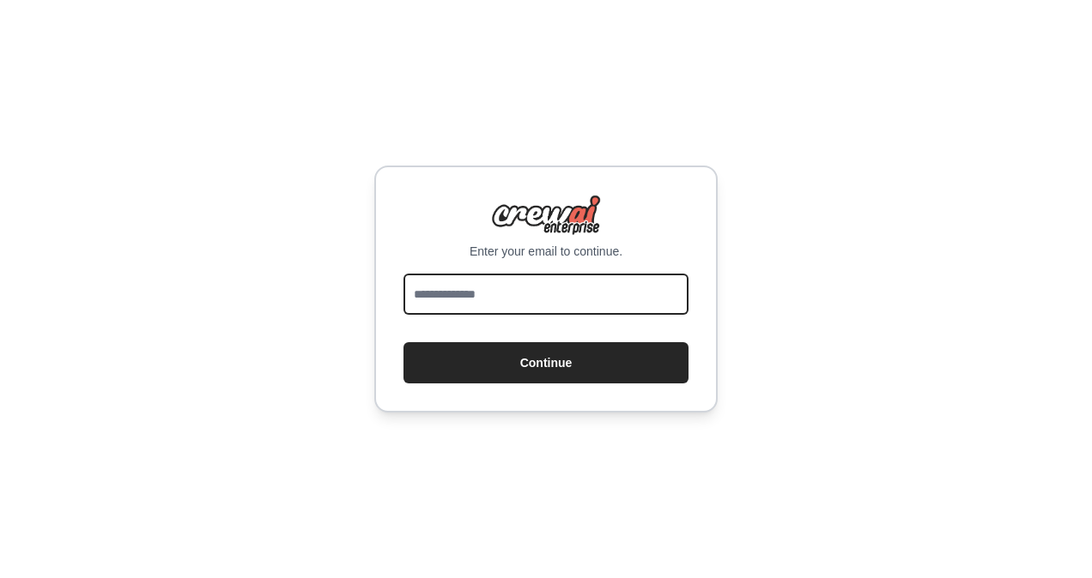
drag, startPoint x: 0, startPoint y: 0, endPoint x: 555, endPoint y: 287, distance: 624.9
click at [555, 287] on input "email" at bounding box center [545, 294] width 285 height 41
type input "**********"
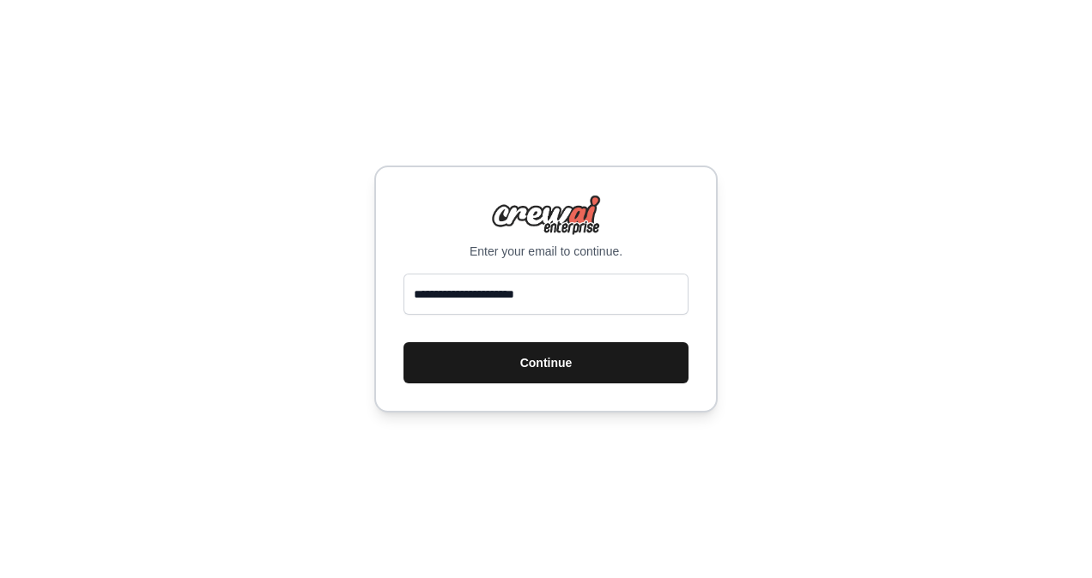
click at [599, 367] on button "Continue" at bounding box center [545, 362] width 285 height 41
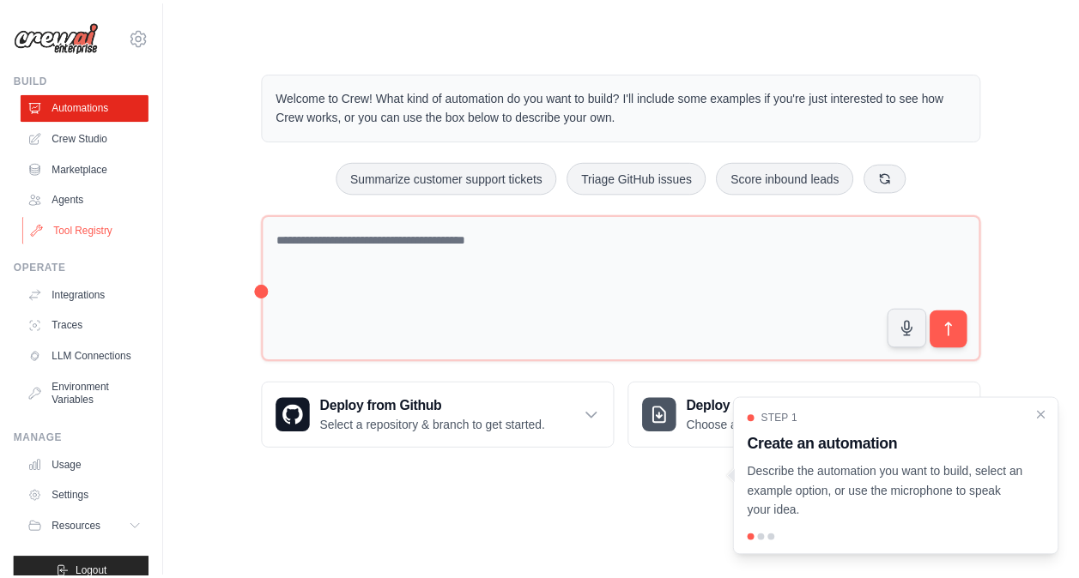
scroll to position [1, 0]
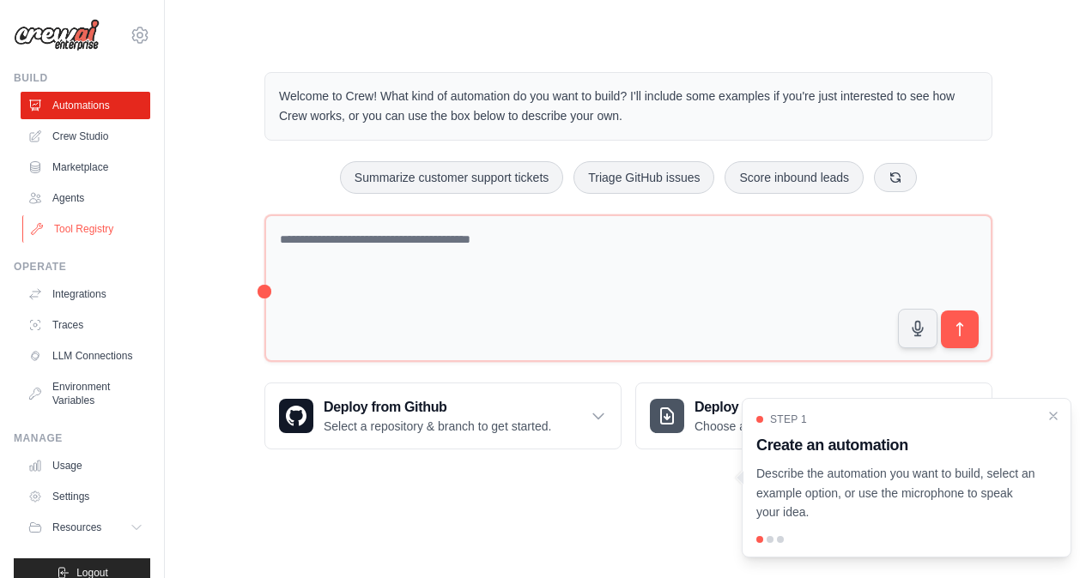
click at [72, 225] on link "Tool Registry" at bounding box center [87, 228] width 130 height 27
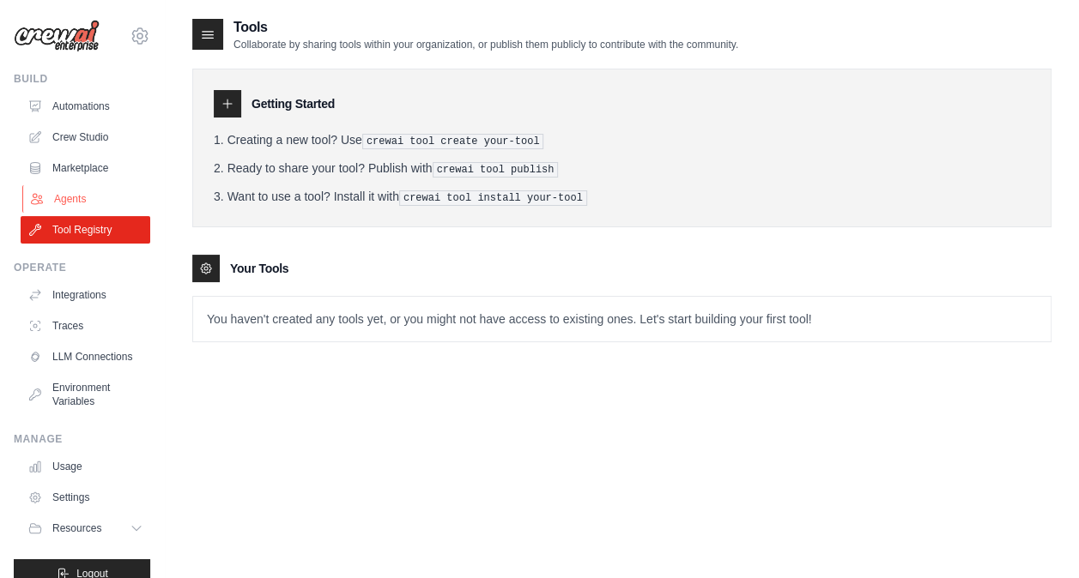
click at [69, 203] on link "Agents" at bounding box center [87, 198] width 130 height 27
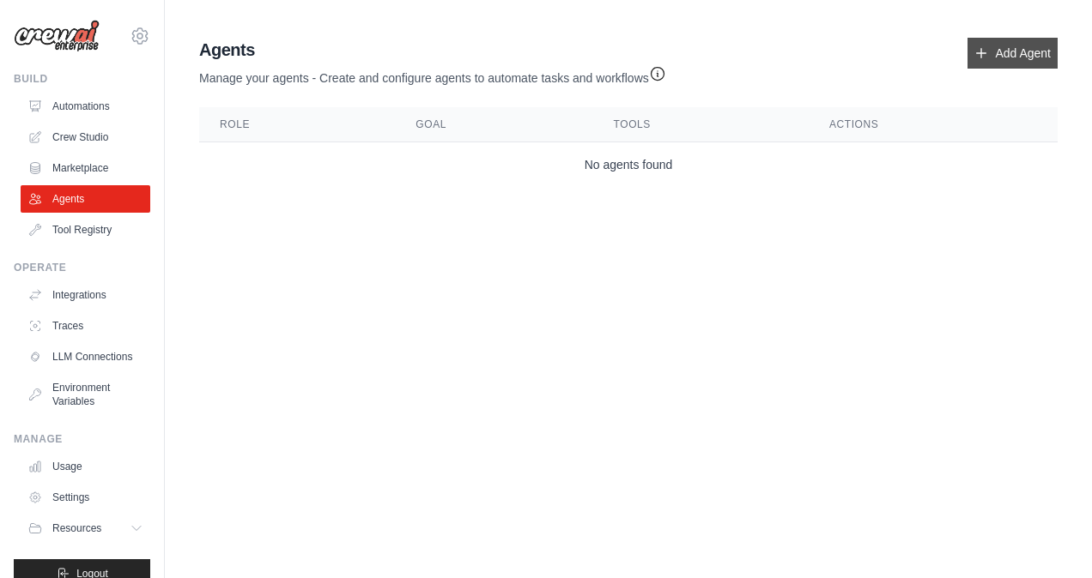
click at [1006, 53] on link "Add Agent" at bounding box center [1012, 53] width 90 height 31
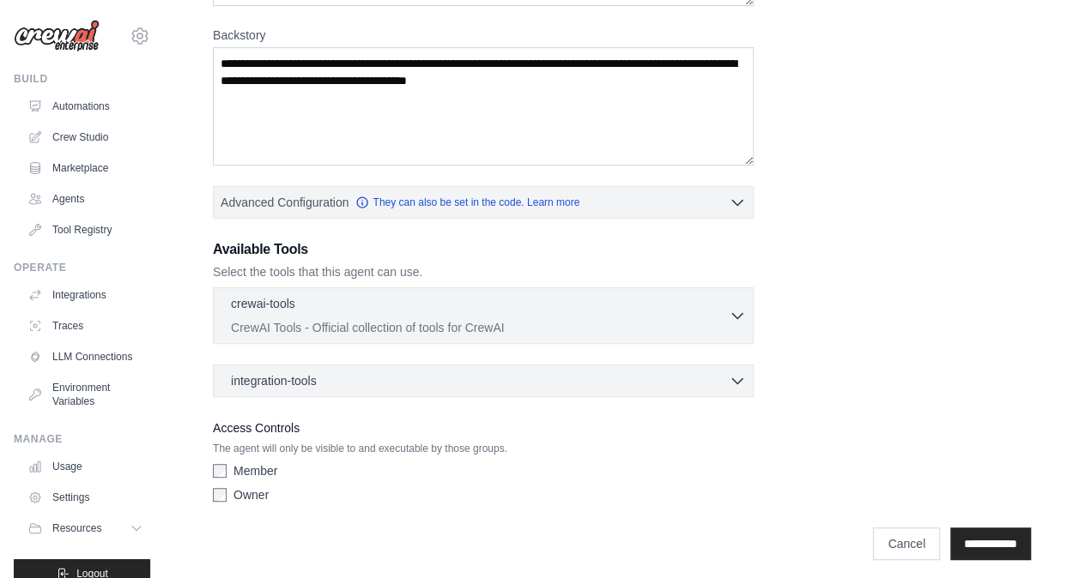
scroll to position [261, 0]
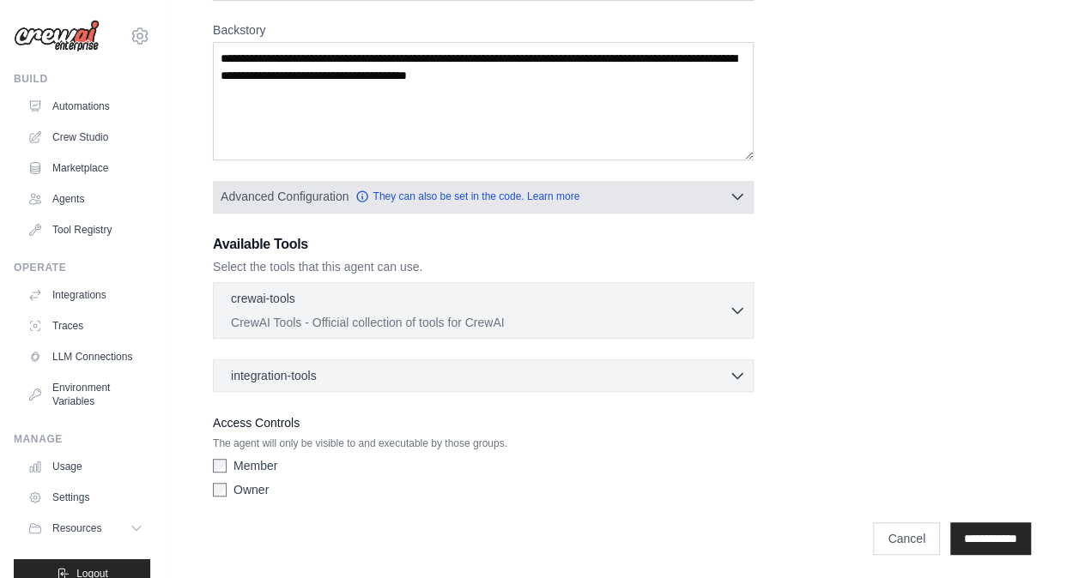
click at [639, 192] on button "Advanced Configuration They can also be set in the code. Learn more" at bounding box center [483, 196] width 539 height 31
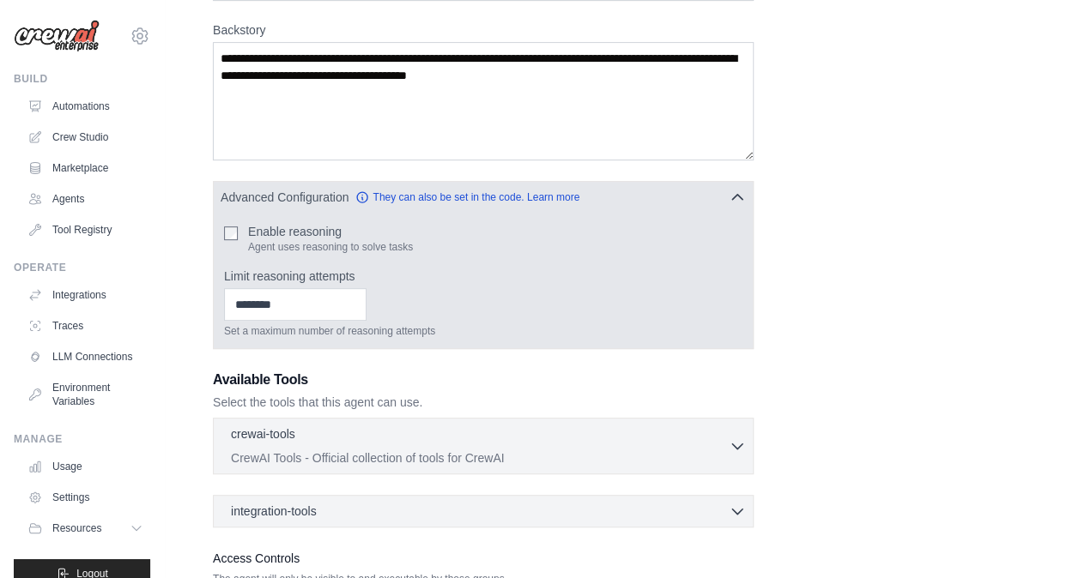
click at [337, 234] on label "Enable reasoning" at bounding box center [330, 231] width 165 height 17
click at [366, 311] on input "Limit reasoning attempts" at bounding box center [295, 304] width 142 height 33
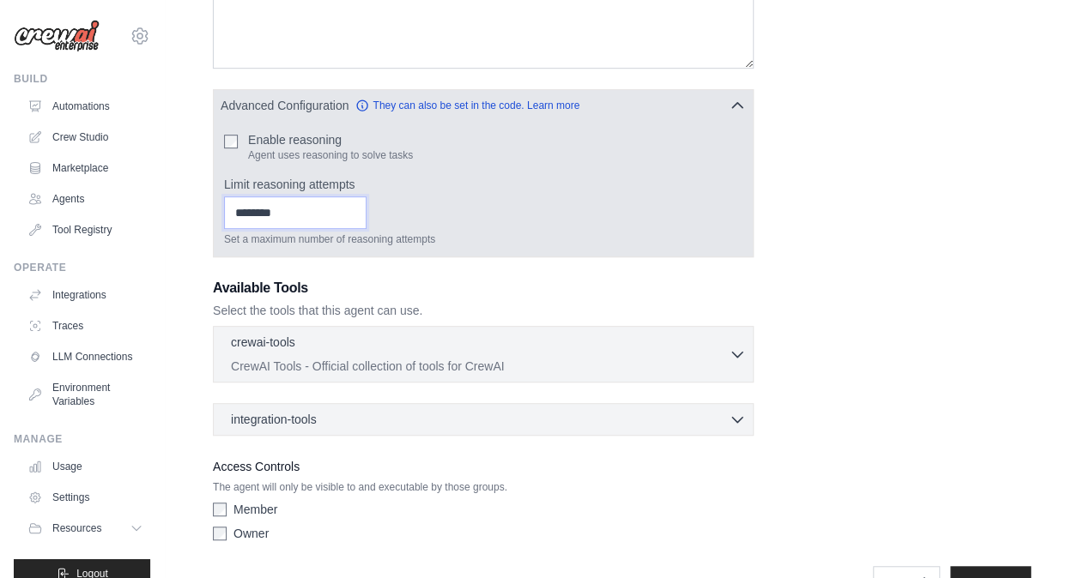
scroll to position [354, 0]
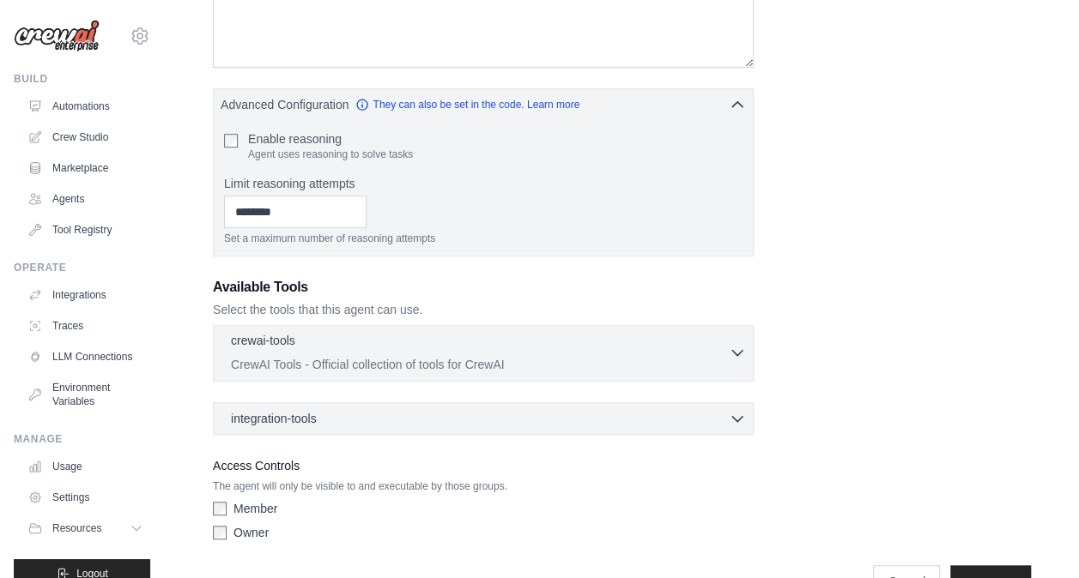
click at [365, 336] on div "crewai-tools 0 selected" at bounding box center [480, 342] width 498 height 21
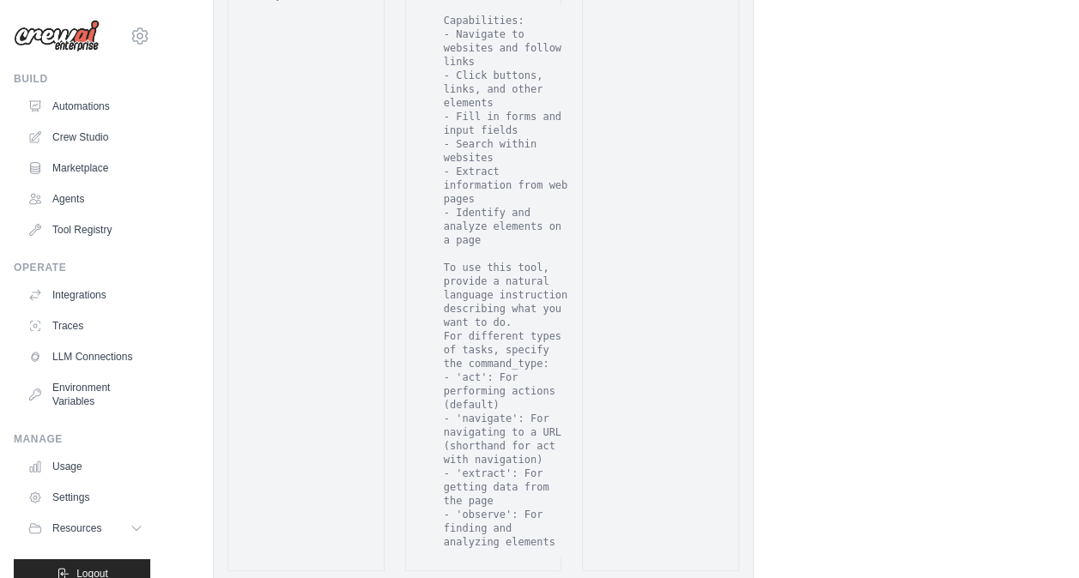
scroll to position [3433, 0]
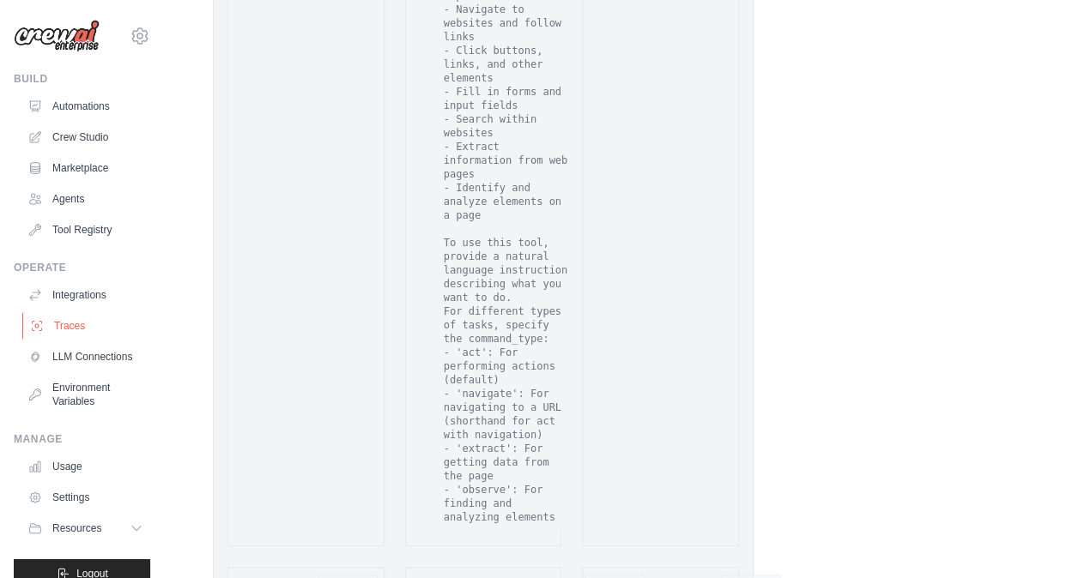
click at [73, 319] on link "Traces" at bounding box center [87, 325] width 130 height 27
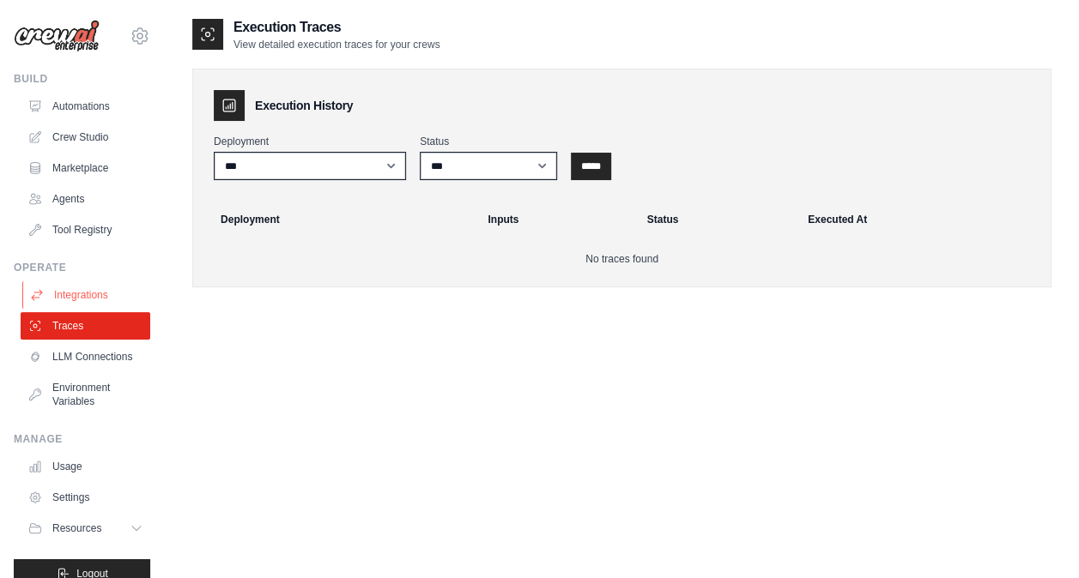
click at [81, 300] on link "Integrations" at bounding box center [87, 294] width 130 height 27
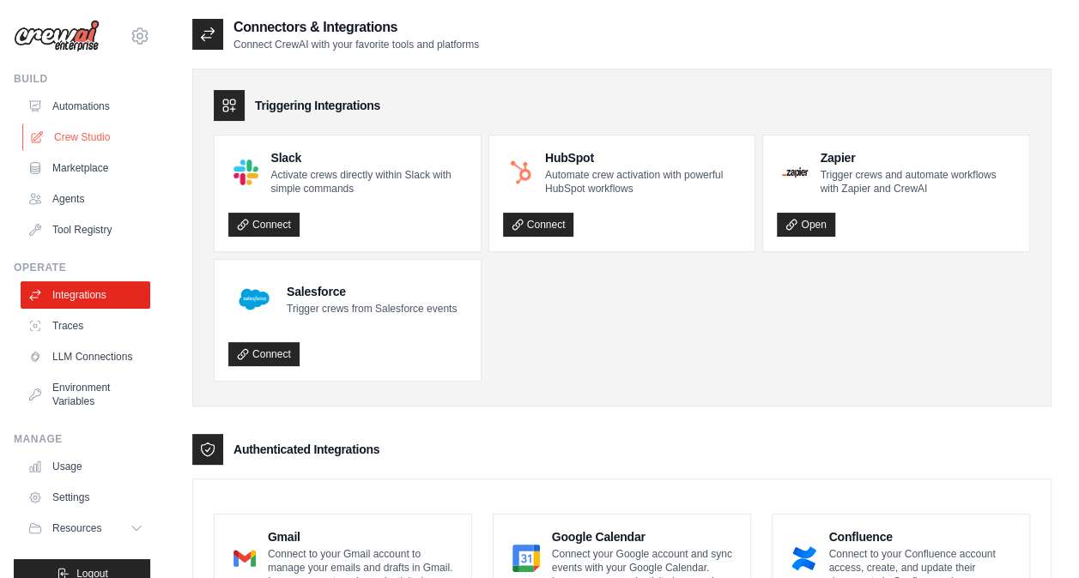
click at [94, 133] on link "Crew Studio" at bounding box center [87, 137] width 130 height 27
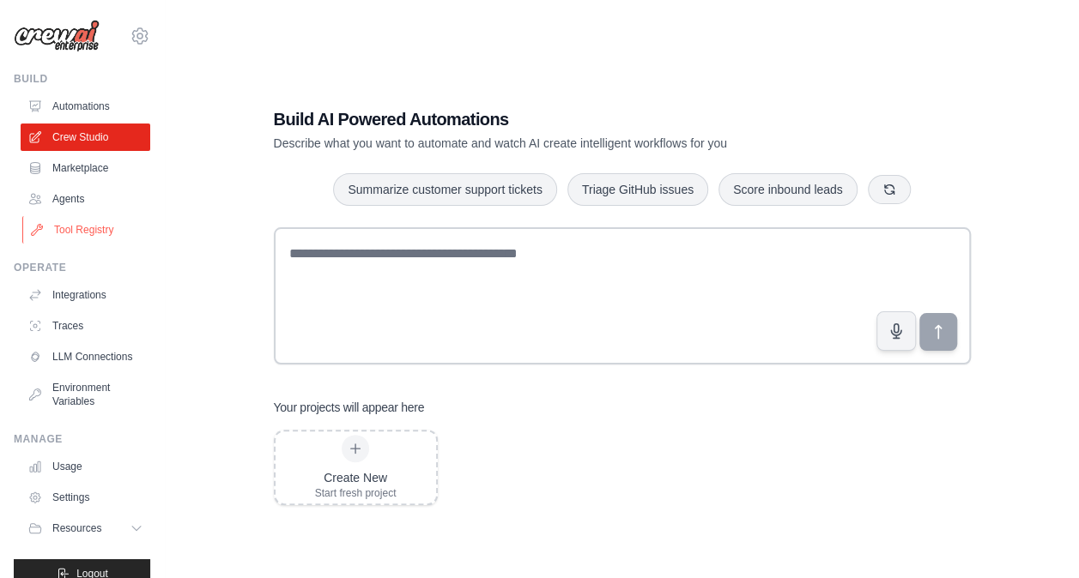
click at [81, 226] on link "Tool Registry" at bounding box center [87, 229] width 130 height 27
